Goal: Task Accomplishment & Management: Manage account settings

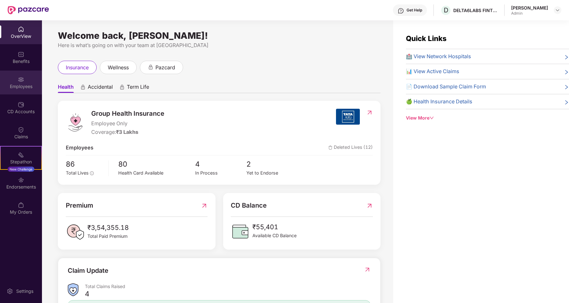
click at [25, 82] on div "Employees" at bounding box center [21, 83] width 42 height 24
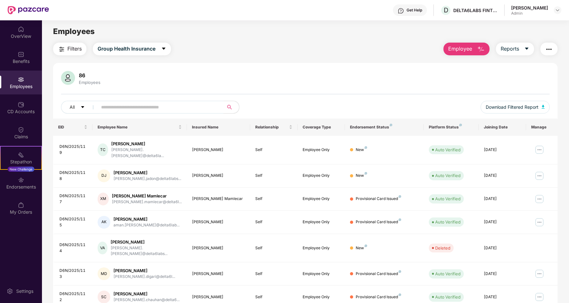
click at [73, 50] on span "Filters" at bounding box center [74, 49] width 14 height 8
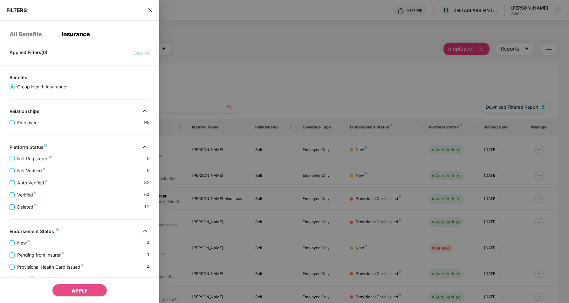
click at [15, 206] on span "Deleted" at bounding box center [27, 207] width 24 height 7
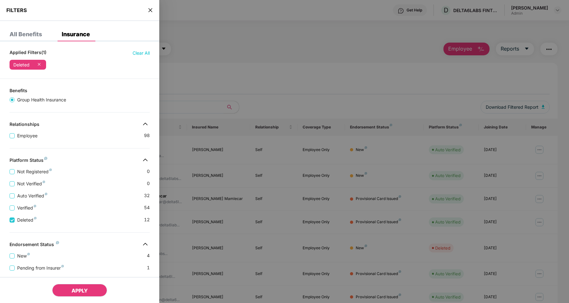
click at [86, 288] on span "APPLY" at bounding box center [80, 291] width 16 height 6
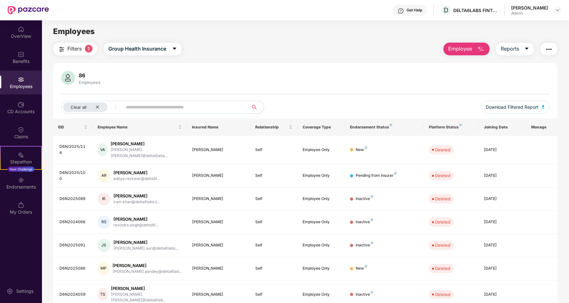
click at [77, 49] on span "Filters" at bounding box center [74, 49] width 14 height 8
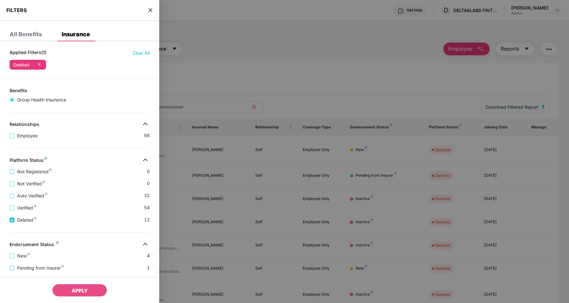
click at [39, 65] on icon at bounding box center [39, 64] width 6 height 6
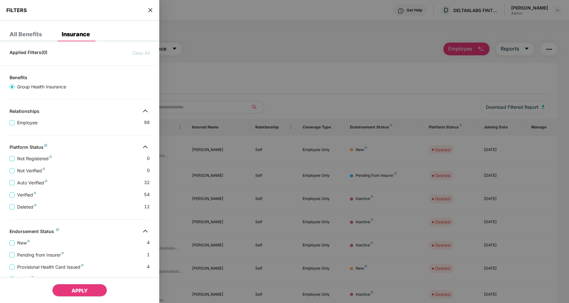
click at [73, 289] on span "APPLY" at bounding box center [80, 291] width 16 height 6
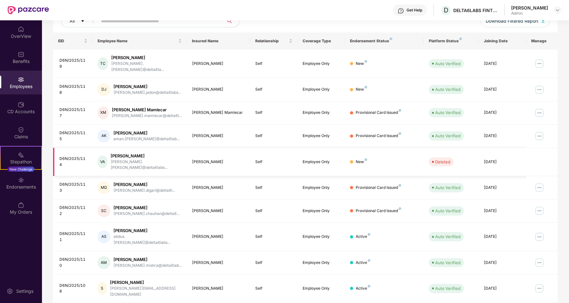
scroll to position [88, 0]
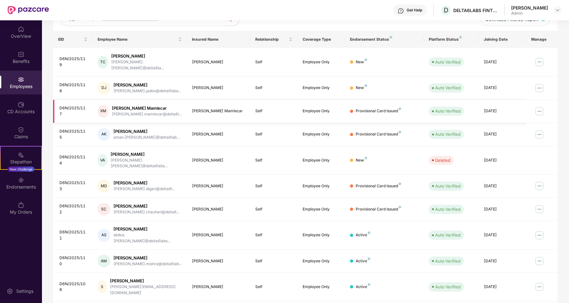
click at [399, 108] on div "Provisional Card Issued" at bounding box center [378, 111] width 45 height 6
click at [399, 108] on img at bounding box center [400, 109] width 3 height 3
